Goal: Information Seeking & Learning: Learn about a topic

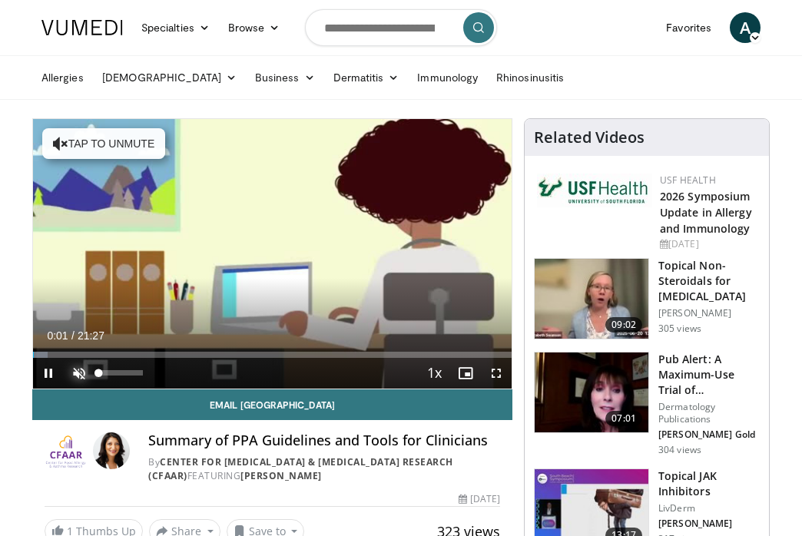
click at [81, 371] on span "Video Player" at bounding box center [79, 373] width 31 height 31
click at [81, 371] on div "10 seconds Tap to unmute" at bounding box center [272, 254] width 479 height 270
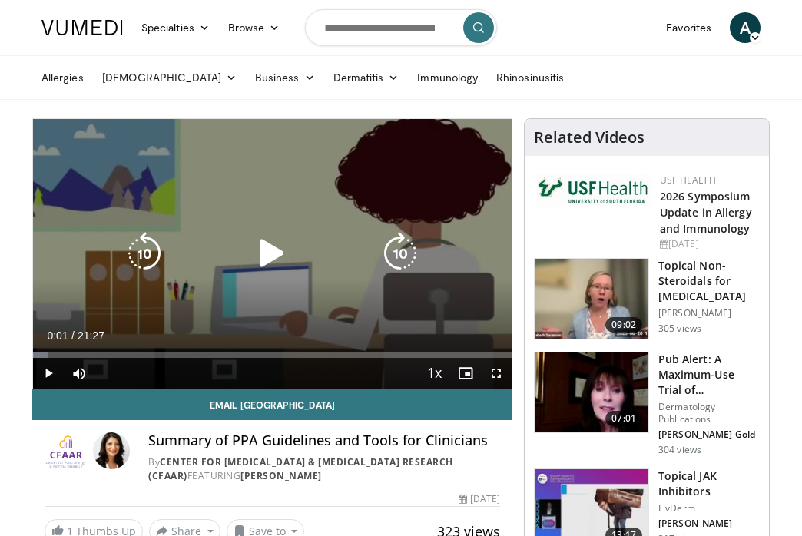
click at [267, 248] on icon "Video Player" at bounding box center [271, 253] width 43 height 43
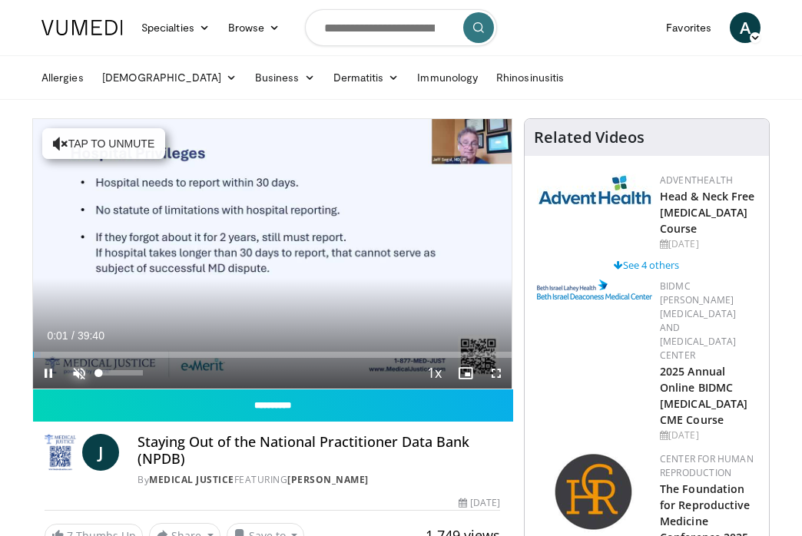
click at [81, 369] on span "Video Player" at bounding box center [79, 373] width 31 height 31
click at [81, 369] on div "10 seconds Tap to unmute" at bounding box center [272, 254] width 479 height 270
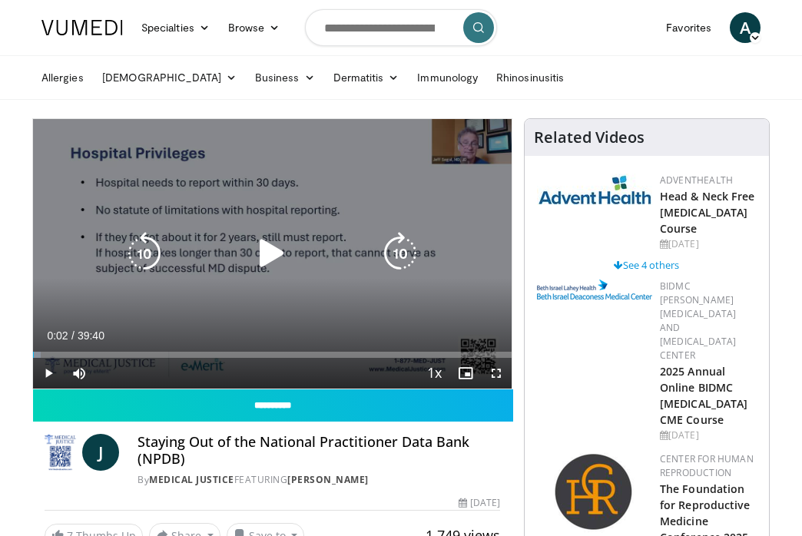
click at [270, 253] on icon "Video Player" at bounding box center [271, 253] width 43 height 43
click at [0, 0] on icon "Video Player" at bounding box center [0, 0] width 0 height 0
click at [274, 250] on icon "Video Player" at bounding box center [271, 253] width 43 height 43
click at [0, 0] on icon "Video Player" at bounding box center [0, 0] width 0 height 0
drag, startPoint x: 286, startPoint y: 258, endPoint x: 280, endPoint y: 253, distance: 8.2
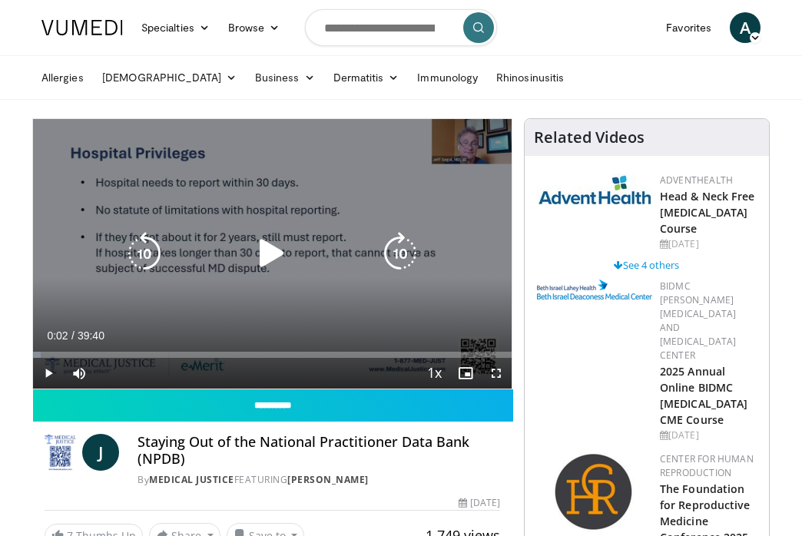
click at [282, 254] on icon "Video Player" at bounding box center [271, 253] width 43 height 43
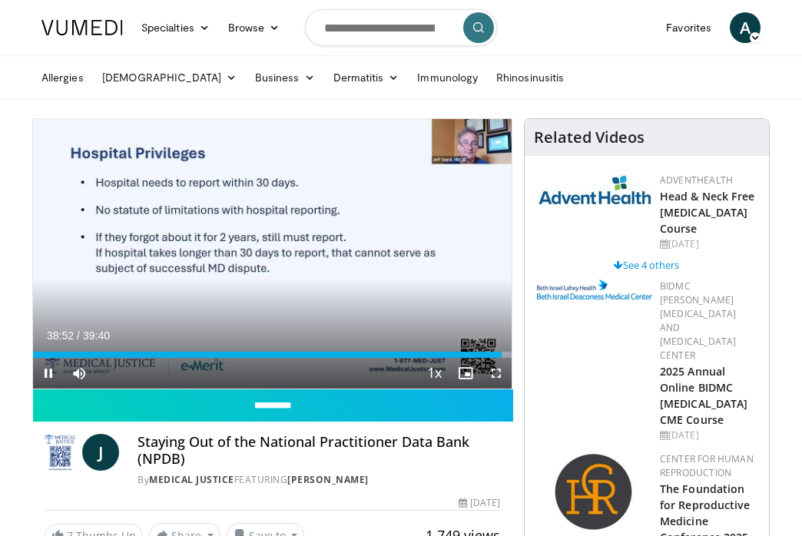
click at [266, 249] on div "10 seconds Tap to unmute" at bounding box center [272, 254] width 479 height 270
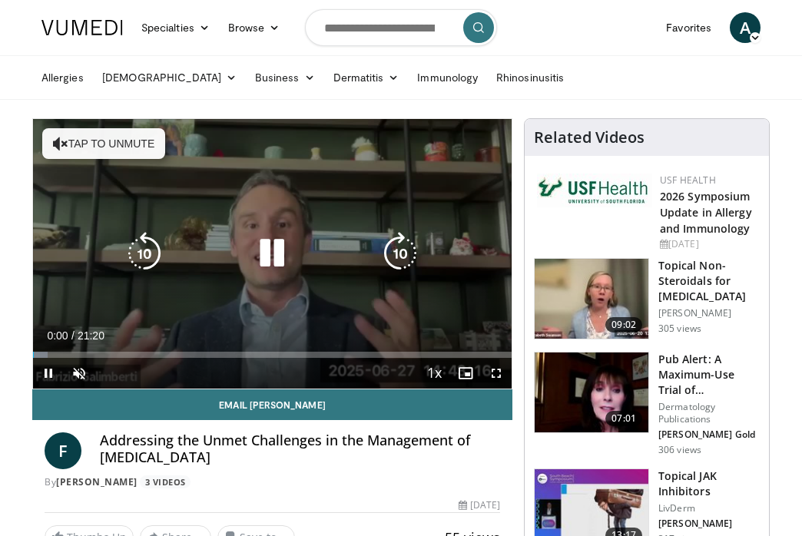
click at [270, 259] on icon "Video Player" at bounding box center [271, 253] width 43 height 43
click at [0, 0] on icon "Video Player" at bounding box center [0, 0] width 0 height 0
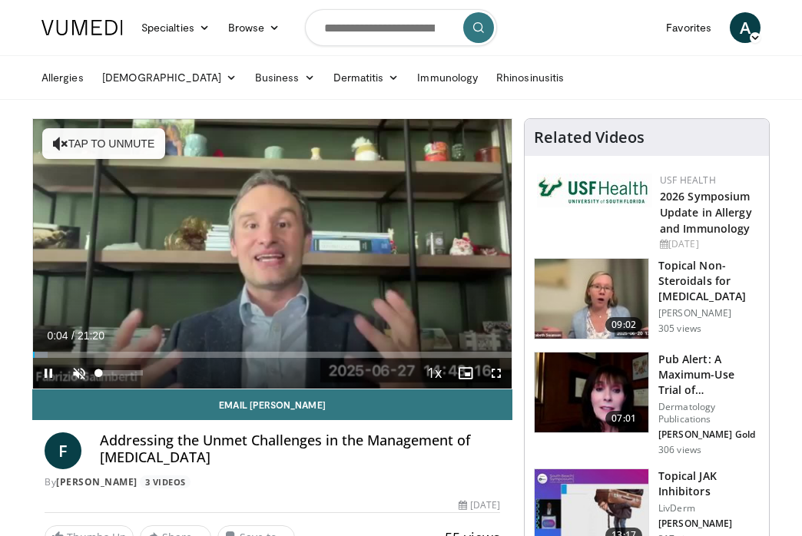
click at [81, 375] on span "Video Player" at bounding box center [79, 373] width 31 height 31
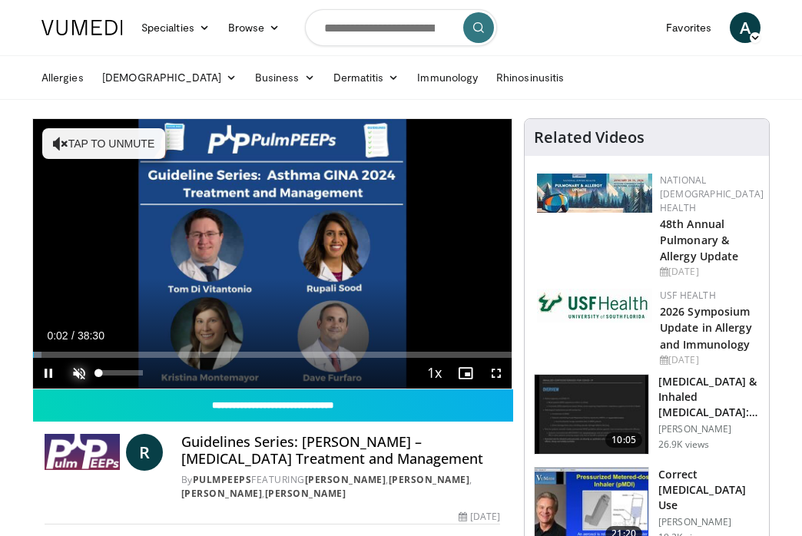
click at [81, 373] on span "Video Player" at bounding box center [79, 373] width 31 height 31
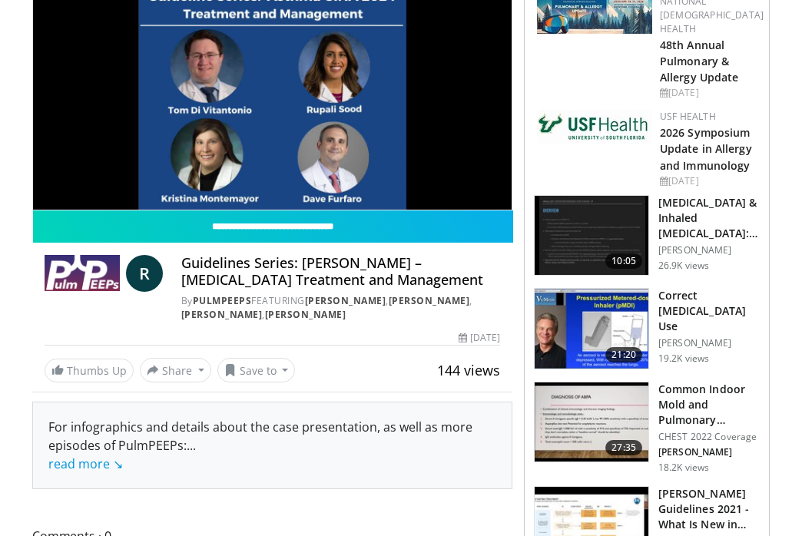
scroll to position [77, 0]
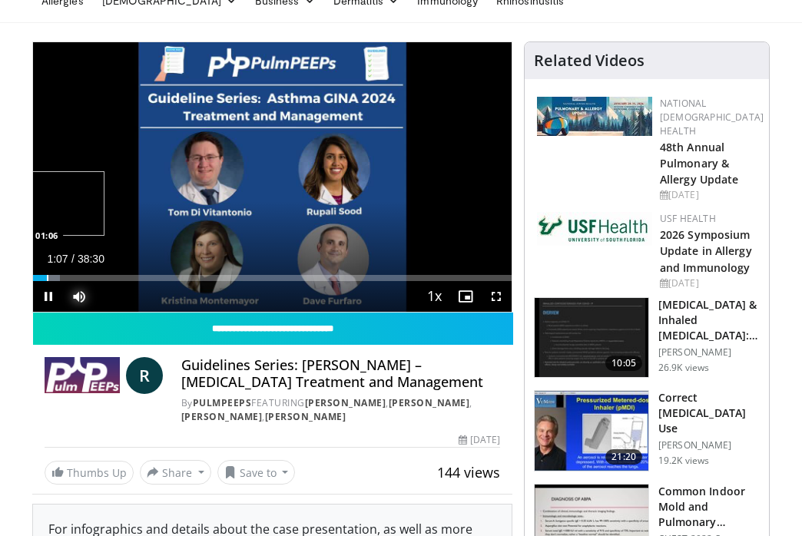
click at [47, 277] on div "Progress Bar" at bounding box center [48, 278] width 2 height 6
click at [46, 277] on div "Progress Bar" at bounding box center [47, 278] width 2 height 6
click at [63, 279] on div "Loaded : 5.62% 01:03 01:29" at bounding box center [272, 278] width 479 height 6
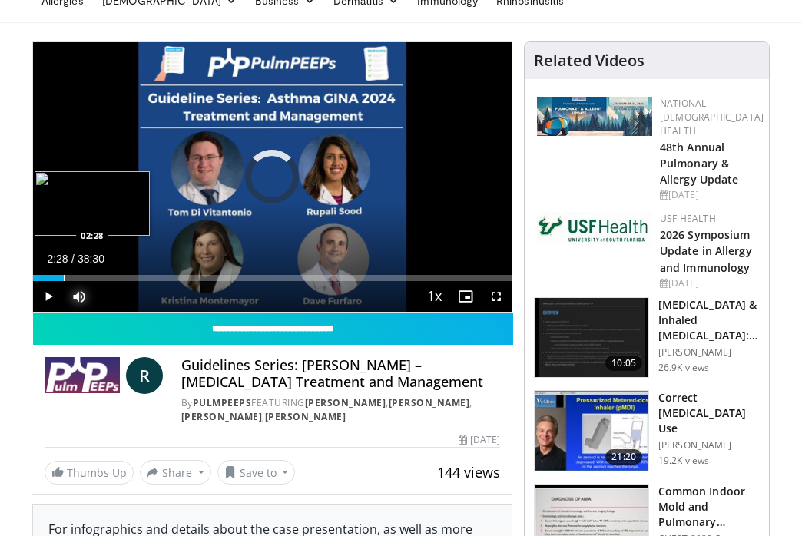
click at [65, 279] on div "Loaded : 5.62% 02:28 02:28" at bounding box center [272, 278] width 479 height 6
click at [65, 278] on div "Progress Bar" at bounding box center [65, 278] width 2 height 6
click at [71, 276] on div "Progress Bar" at bounding box center [72, 278] width 2 height 6
click at [75, 276] on div "Progress Bar" at bounding box center [76, 278] width 2 height 6
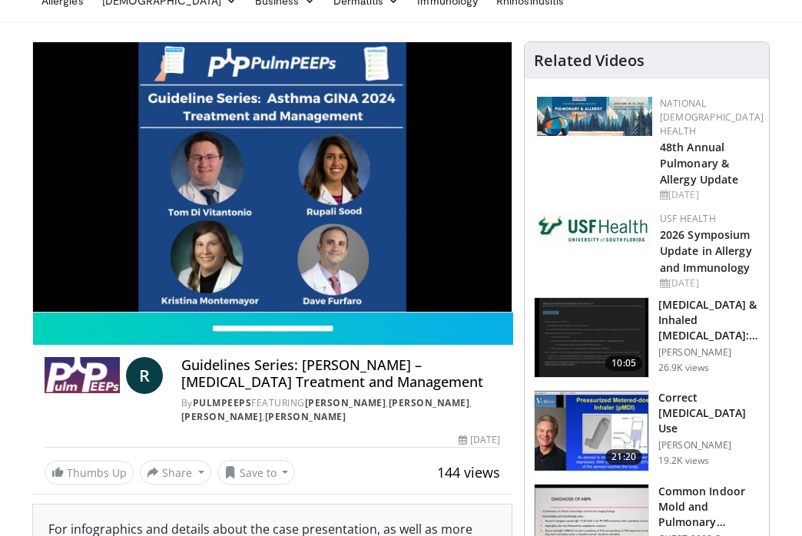
click at [79, 275] on div "10 seconds Tap to unmute" at bounding box center [272, 177] width 479 height 270
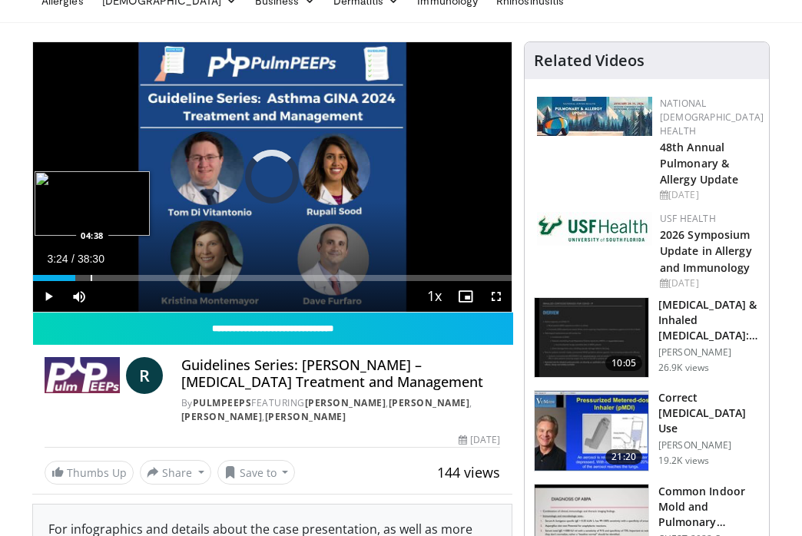
click at [91, 275] on div "Progress Bar" at bounding box center [92, 278] width 2 height 6
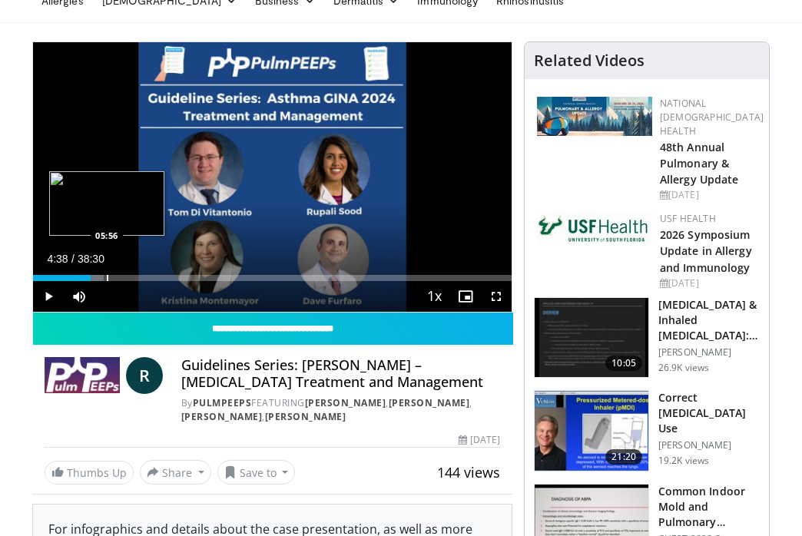
click at [105, 279] on div "Loaded : 14.69% 04:38 05:56" at bounding box center [272, 278] width 479 height 6
click at [51, 293] on span "Video Player" at bounding box center [48, 296] width 31 height 31
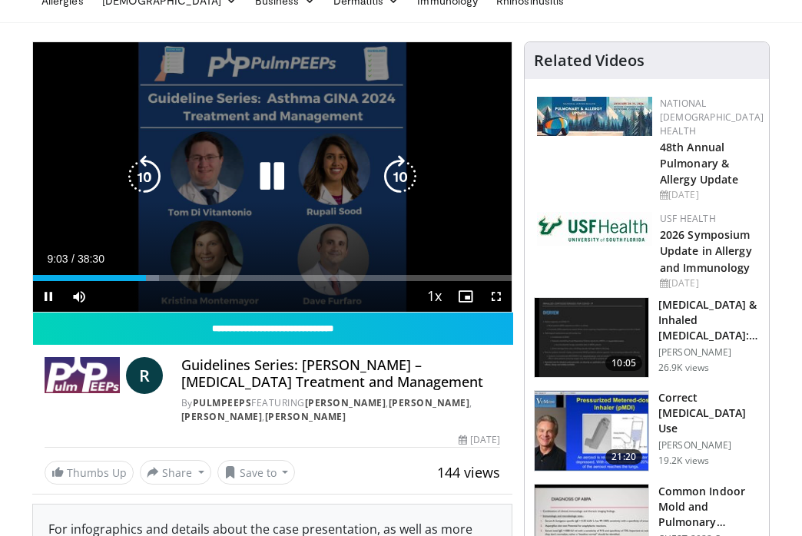
click at [442, 207] on div "10 seconds Tap to unmute" at bounding box center [272, 177] width 479 height 270
click at [270, 185] on icon "Video Player" at bounding box center [271, 176] width 43 height 43
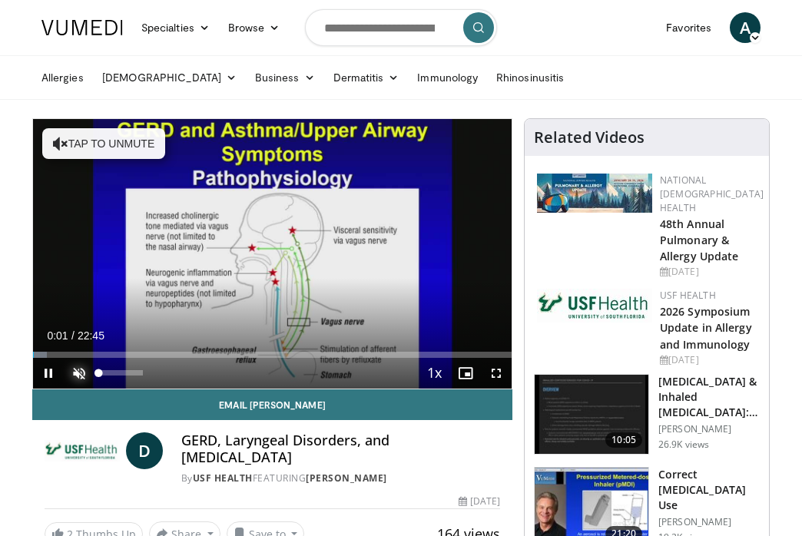
click at [80, 370] on span "Video Player" at bounding box center [79, 373] width 31 height 31
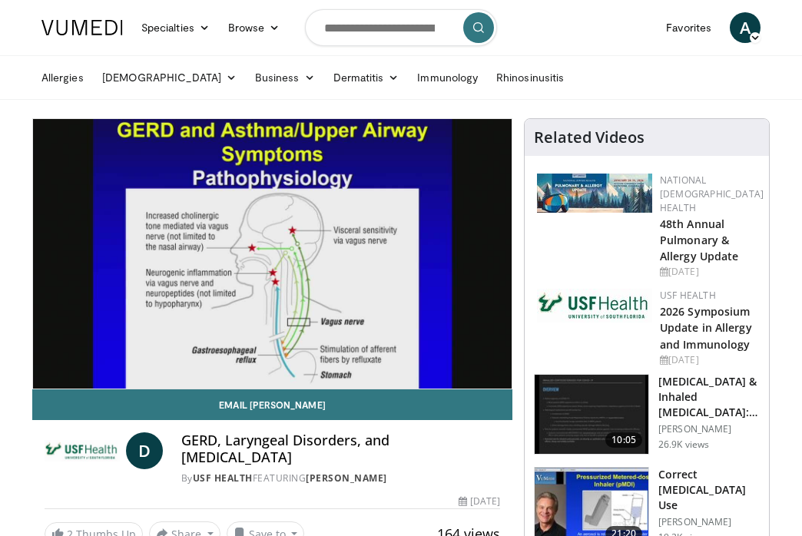
click at [80, 370] on div "10 seconds Tap to unmute" at bounding box center [272, 254] width 479 height 270
click at [80, 370] on video-js "**********" at bounding box center [272, 254] width 479 height 270
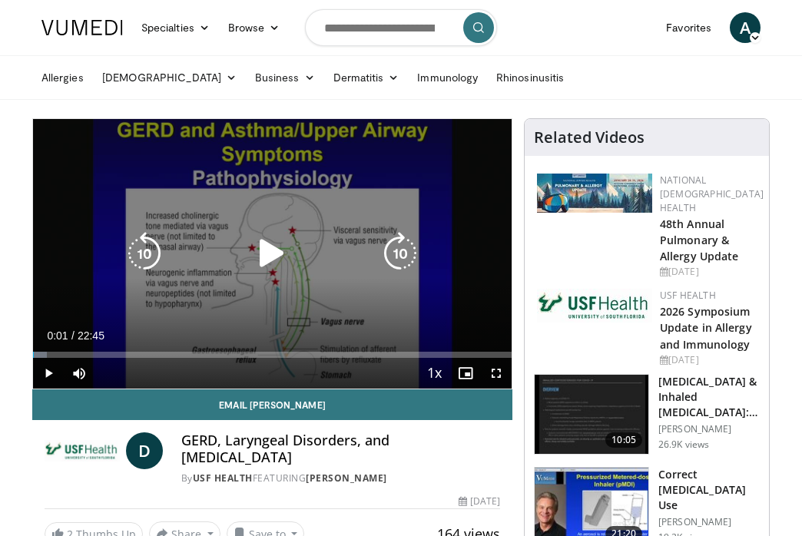
click at [277, 248] on icon "Video Player" at bounding box center [271, 253] width 43 height 43
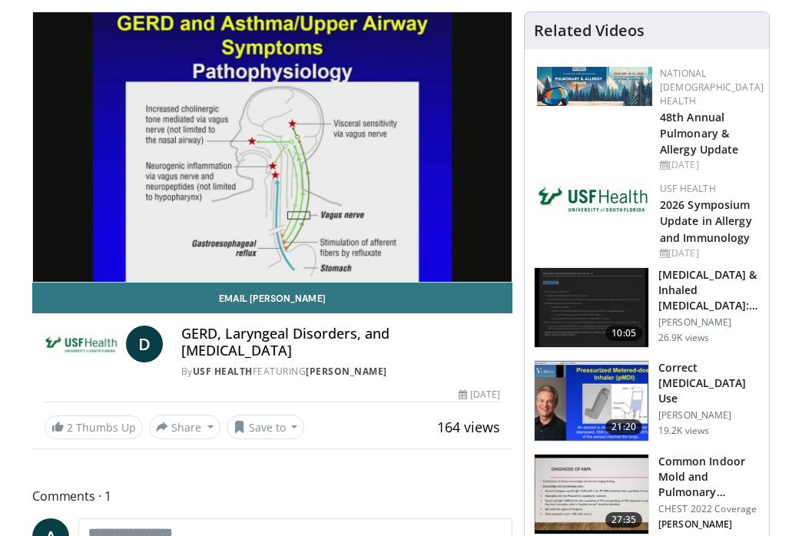
scroll to position [77, 0]
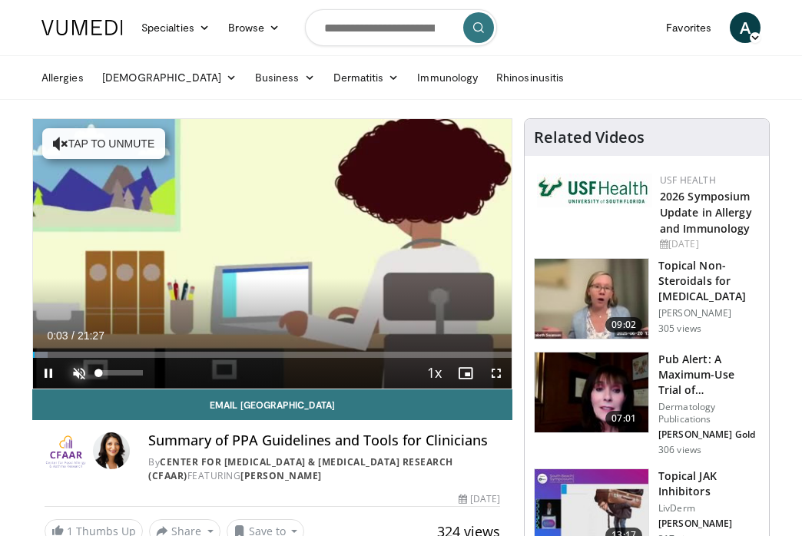
click at [79, 376] on span "Video Player" at bounding box center [79, 373] width 31 height 31
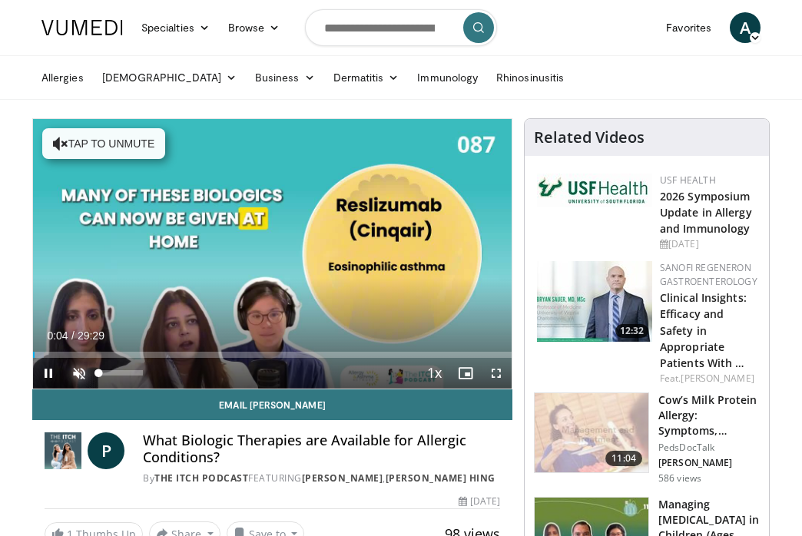
click at [77, 368] on span "Video Player" at bounding box center [79, 373] width 31 height 31
click at [77, 368] on video-js "**********" at bounding box center [272, 254] width 479 height 270
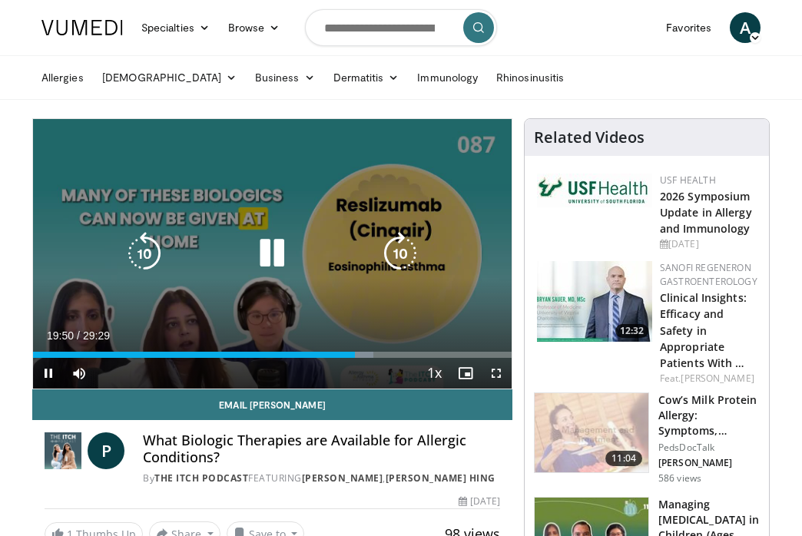
click at [264, 257] on icon "Video Player" at bounding box center [271, 253] width 43 height 43
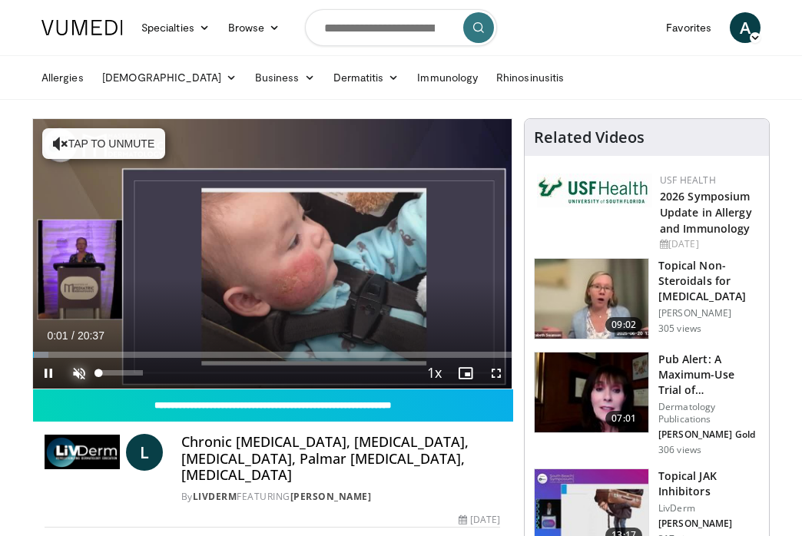
click at [75, 370] on span "Video Player" at bounding box center [79, 373] width 31 height 31
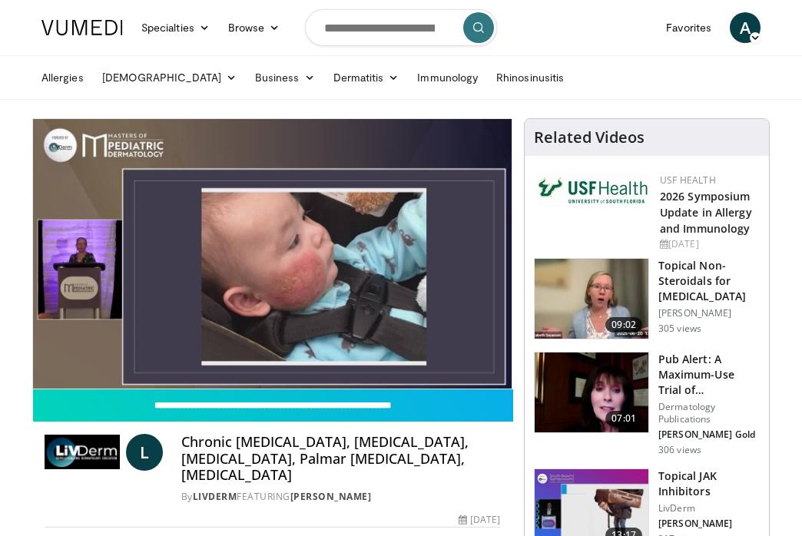
click at [75, 370] on video-js "**********" at bounding box center [272, 254] width 479 height 270
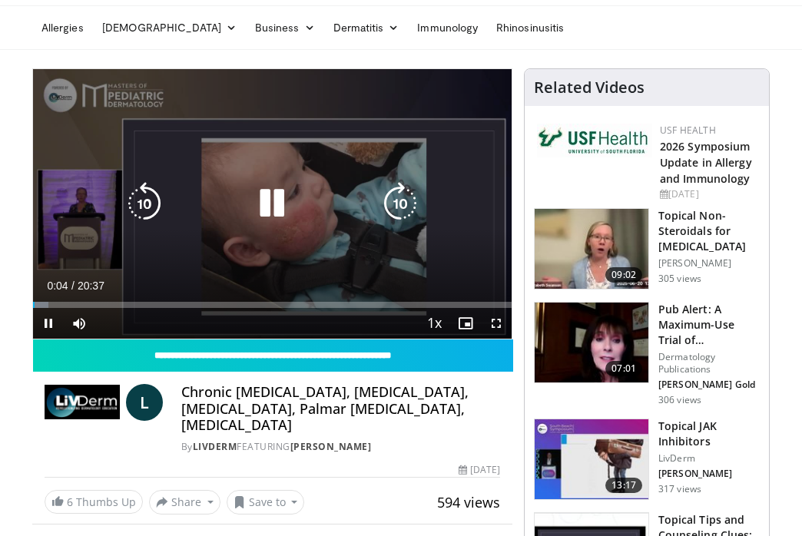
scroll to position [77, 0]
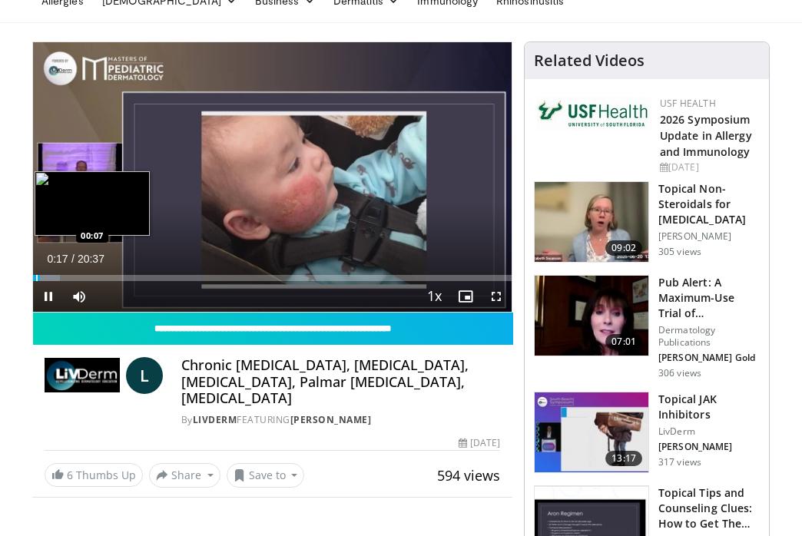
click at [36, 275] on div "Progress Bar" at bounding box center [37, 278] width 2 height 6
click at [61, 279] on div "Progress Bar" at bounding box center [62, 278] width 2 height 6
click at [82, 280] on div "Progress Bar" at bounding box center [83, 278] width 2 height 6
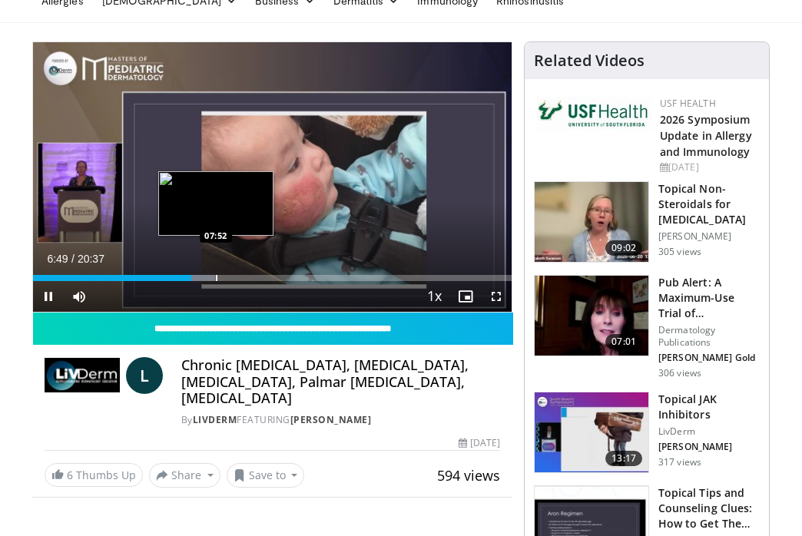
click at [216, 277] on div "Progress Bar" at bounding box center [217, 278] width 2 height 6
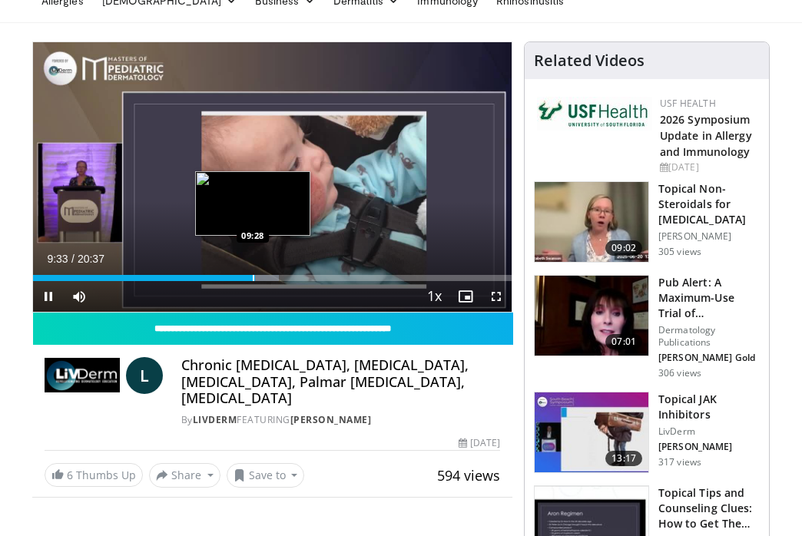
click at [253, 279] on div "Progress Bar" at bounding box center [254, 278] width 2 height 6
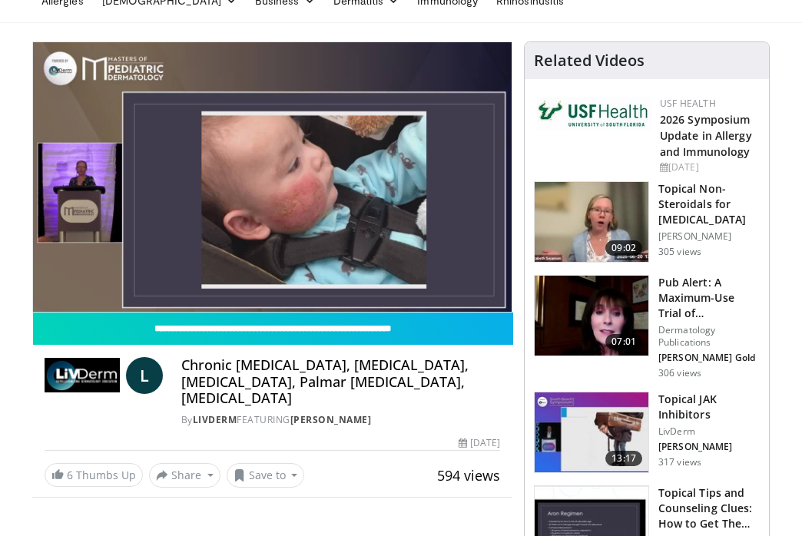
click at [249, 279] on video-js "**********" at bounding box center [272, 177] width 479 height 270
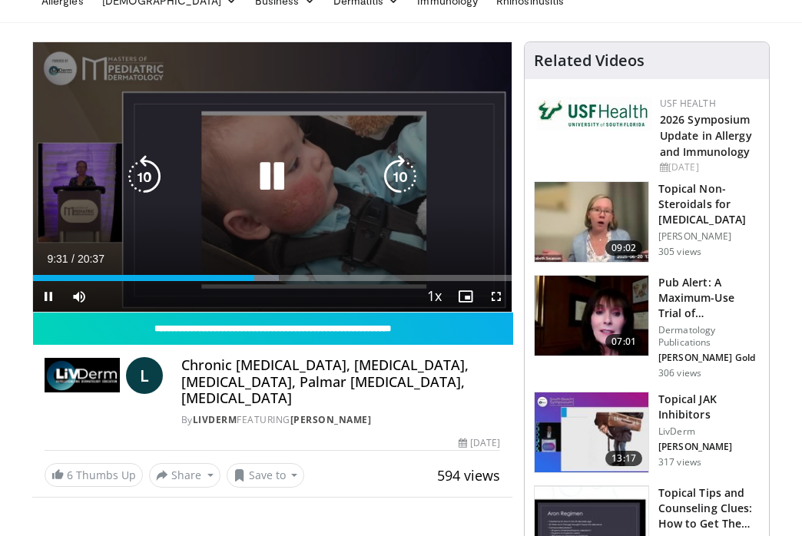
click at [253, 273] on div "Loaded : 51.30% 09:31 09:30" at bounding box center [272, 274] width 479 height 15
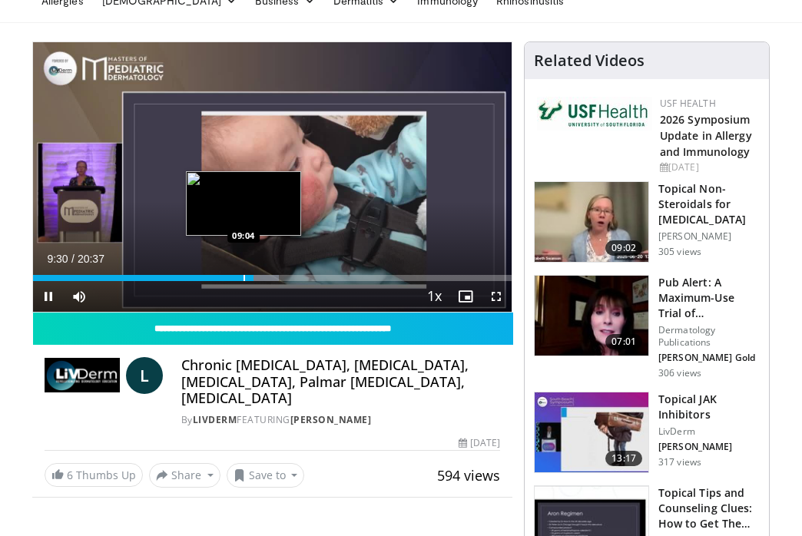
click at [241, 271] on div "Loaded : 51.30% 09:30 09:04" at bounding box center [272, 274] width 479 height 15
click at [241, 271] on div "10 seconds Tap to unmute" at bounding box center [272, 177] width 479 height 270
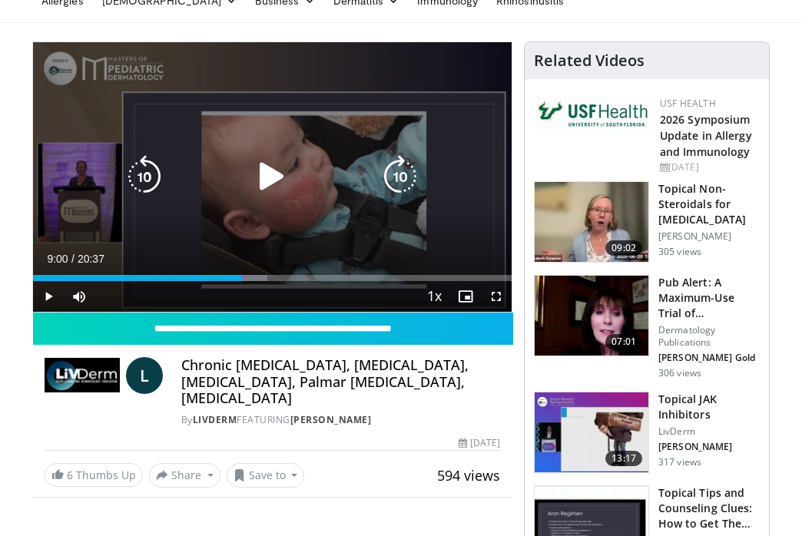
click at [270, 177] on icon "Video Player" at bounding box center [271, 176] width 43 height 43
click at [388, 134] on div "10 seconds Tap to unmute" at bounding box center [272, 177] width 479 height 270
click at [376, 140] on div "10 seconds Tap to unmute" at bounding box center [272, 177] width 479 height 270
click at [332, 128] on div "10 seconds Tap to unmute" at bounding box center [272, 177] width 479 height 270
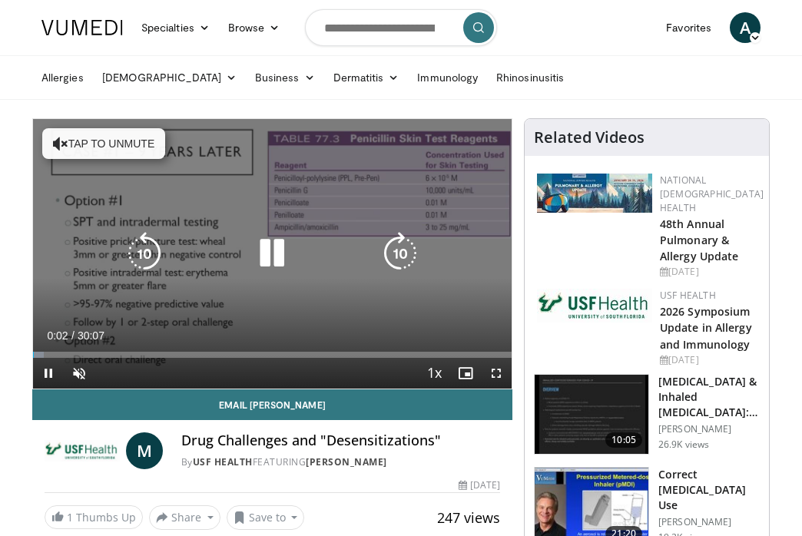
click at [273, 254] on icon "Video Player" at bounding box center [271, 253] width 43 height 43
click at [273, 254] on button "Video Player" at bounding box center [272, 253] width 31 height 31
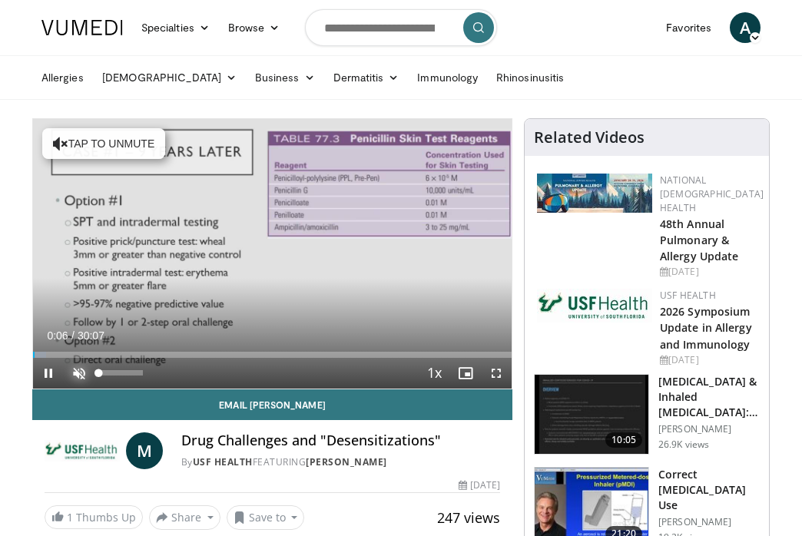
click at [79, 372] on span "Video Player" at bounding box center [79, 373] width 31 height 31
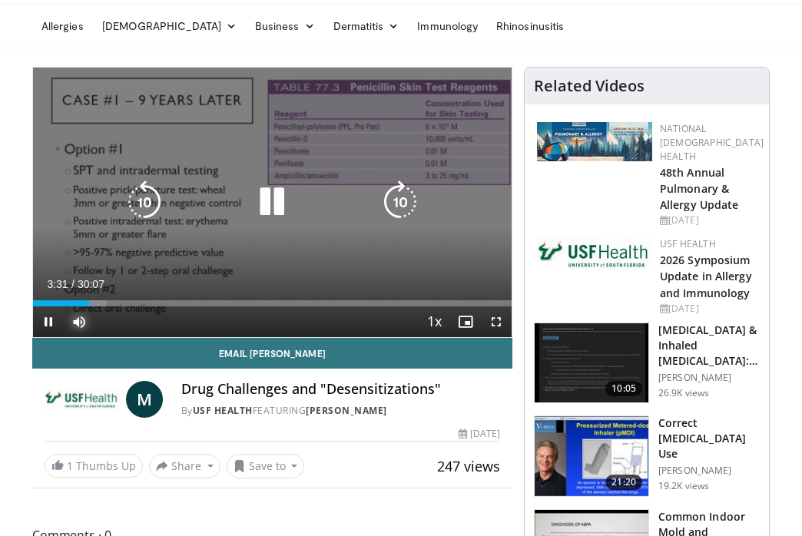
scroll to position [77, 0]
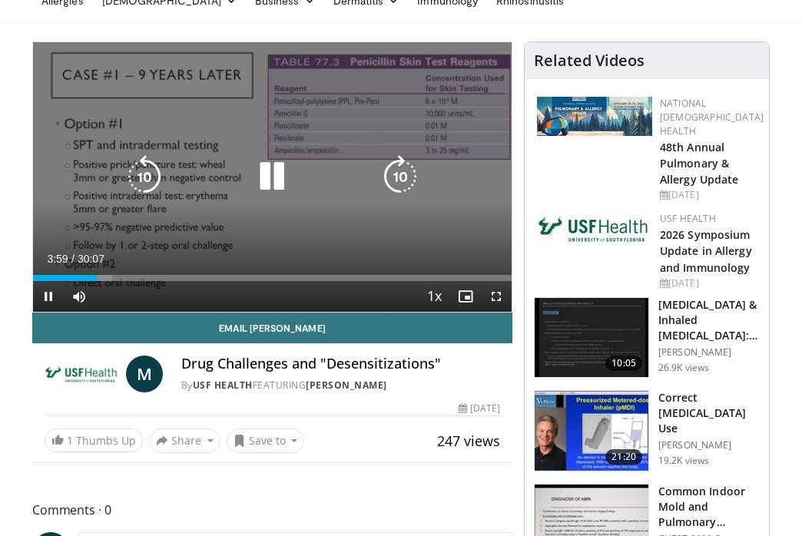
click at [270, 174] on icon "Video Player" at bounding box center [271, 176] width 43 height 43
